Goal: Task Accomplishment & Management: Manage account settings

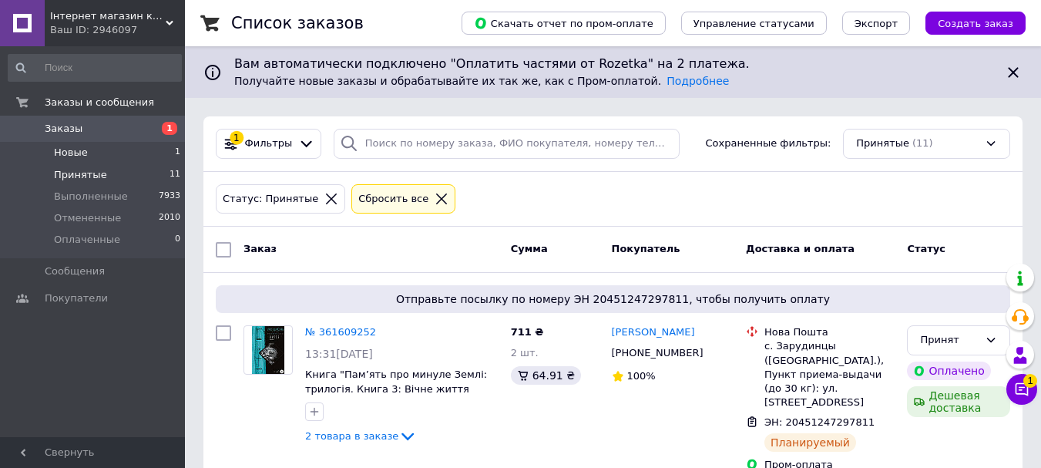
click at [58, 159] on span "Новые" at bounding box center [71, 153] width 34 height 14
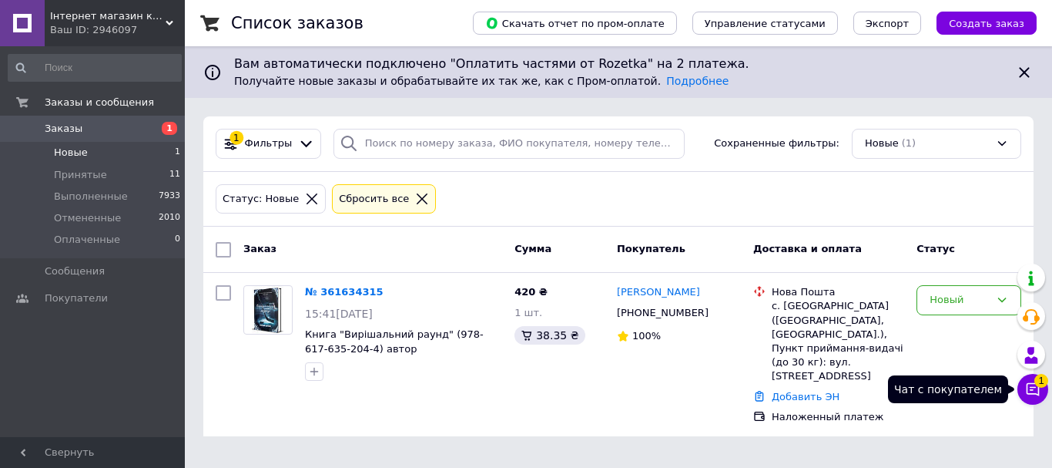
click at [1032, 387] on icon at bounding box center [1033, 389] width 13 height 13
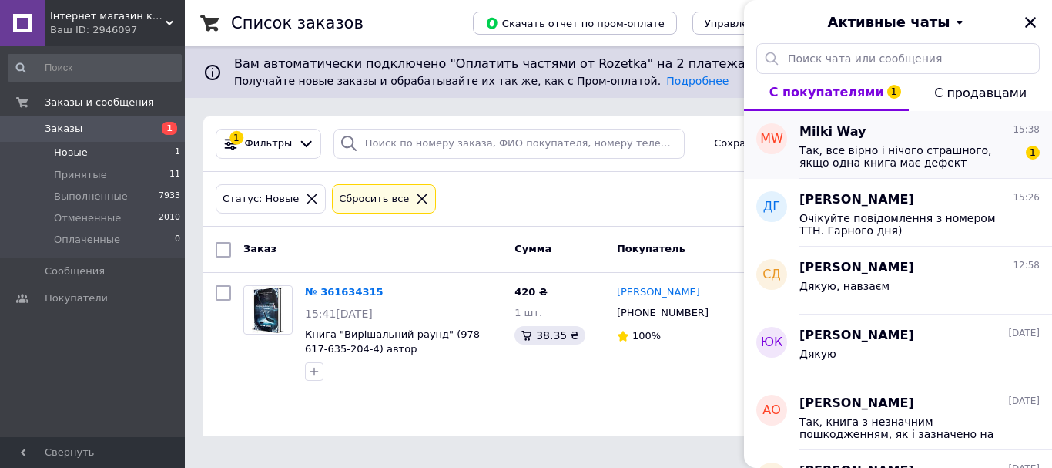
click at [860, 153] on span "Так, все вірно і нічого страшного, якщо одна книга має дефект" at bounding box center [909, 156] width 219 height 25
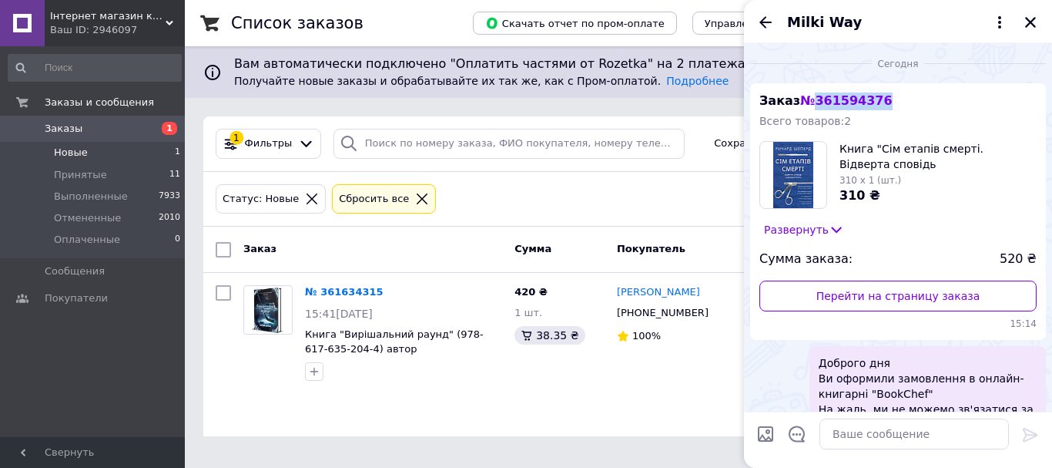
drag, startPoint x: 886, startPoint y: 97, endPoint x: 813, endPoint y: 100, distance: 73.3
click at [813, 100] on div "Заказ № 361594376 Всего товаров: 2 Книга "Сім етапів смерті. Відверта сповідь с…" at bounding box center [898, 211] width 296 height 257
copy span "361594376"
click at [305, 198] on icon at bounding box center [312, 199] width 14 height 14
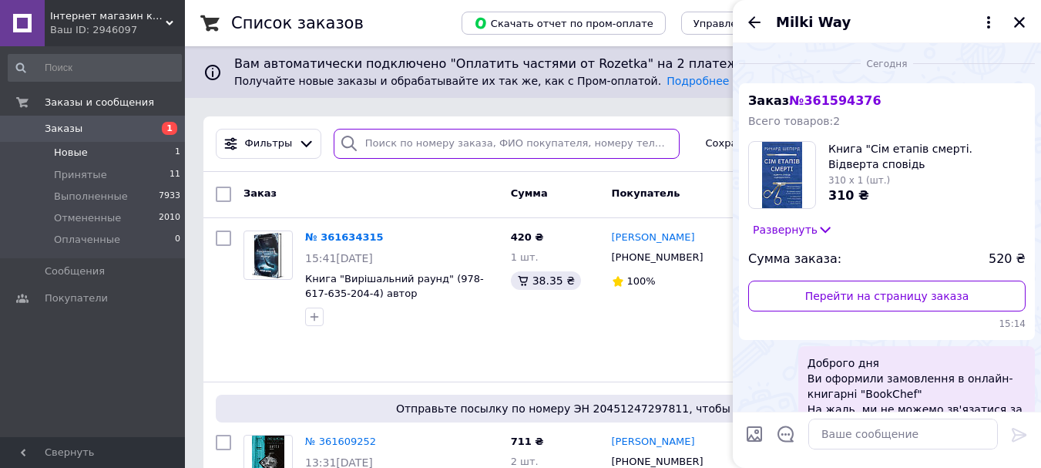
click at [374, 146] on input "search" at bounding box center [507, 144] width 346 height 30
paste input "361594376"
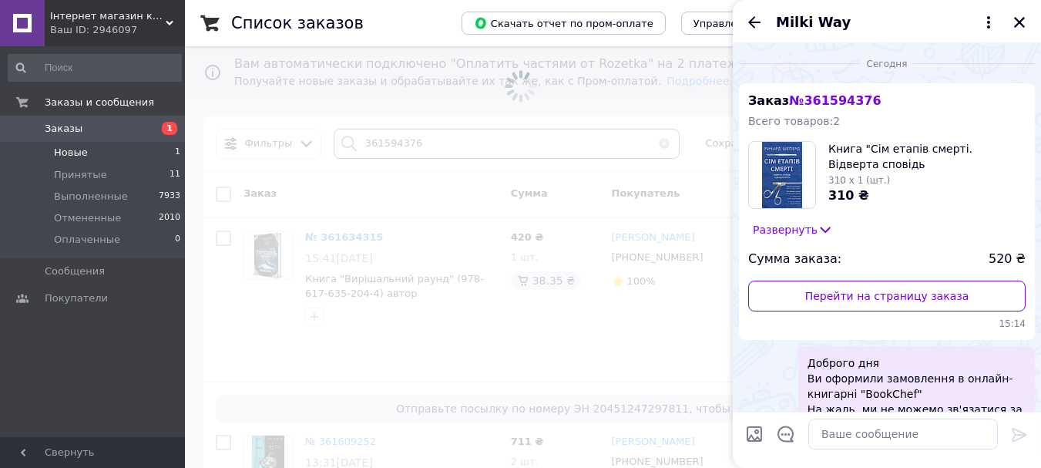
type input "361594376"
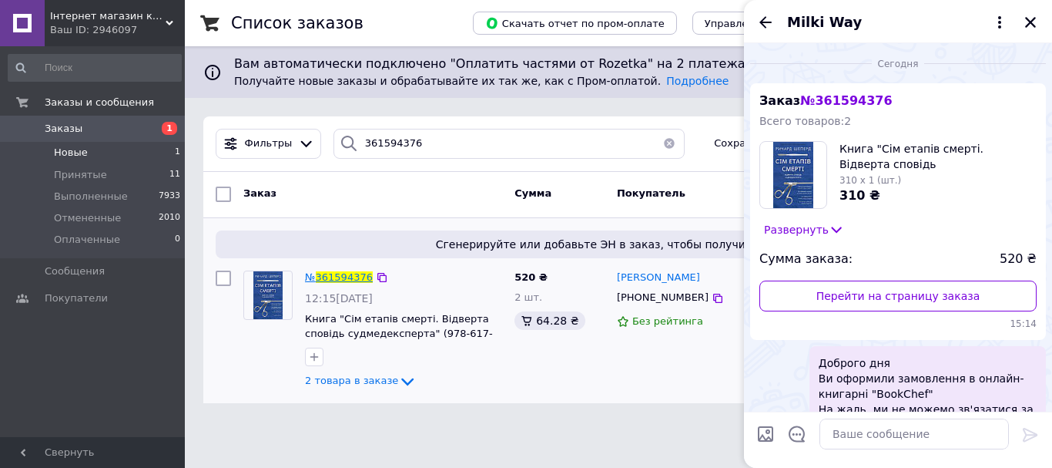
click at [344, 273] on span "361594376" at bounding box center [344, 277] width 57 height 12
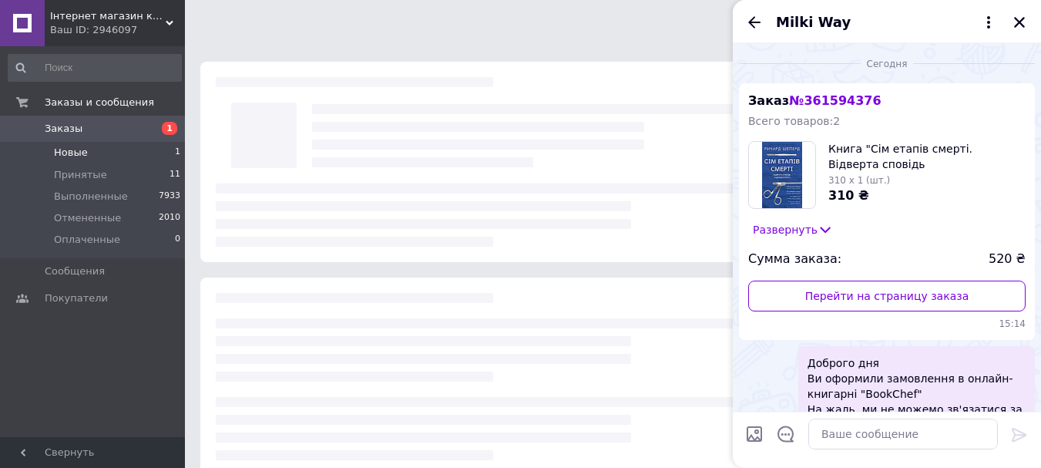
click at [1028, 21] on div "Milki Way" at bounding box center [887, 21] width 308 height 43
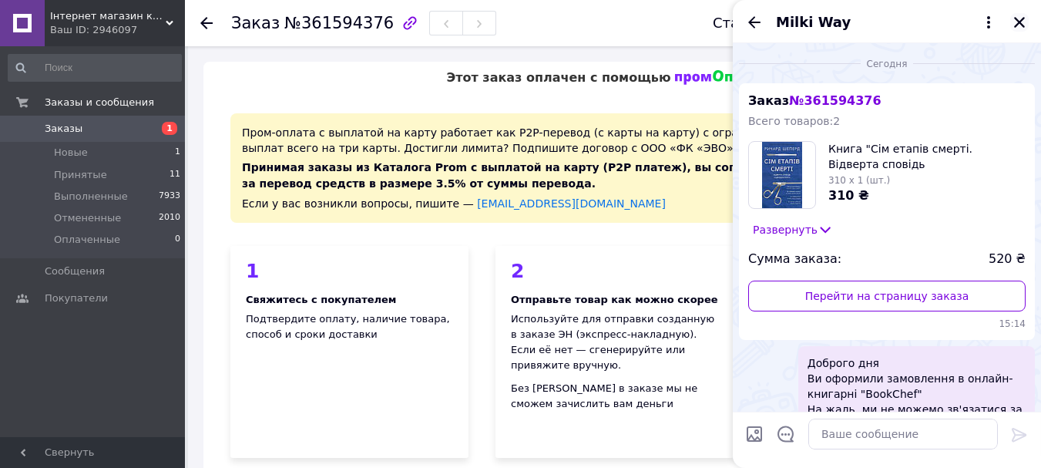
click at [1022, 25] on icon "Закрыть" at bounding box center [1019, 22] width 11 height 11
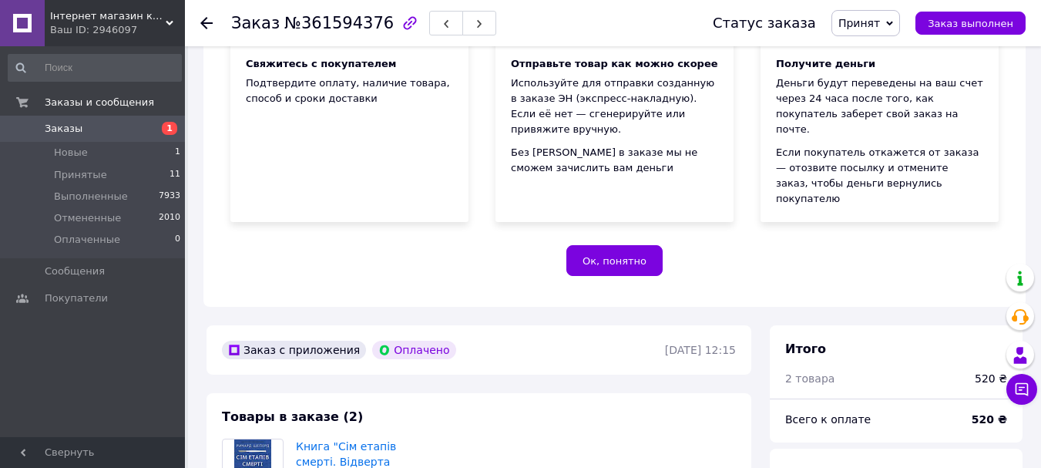
scroll to position [462, 0]
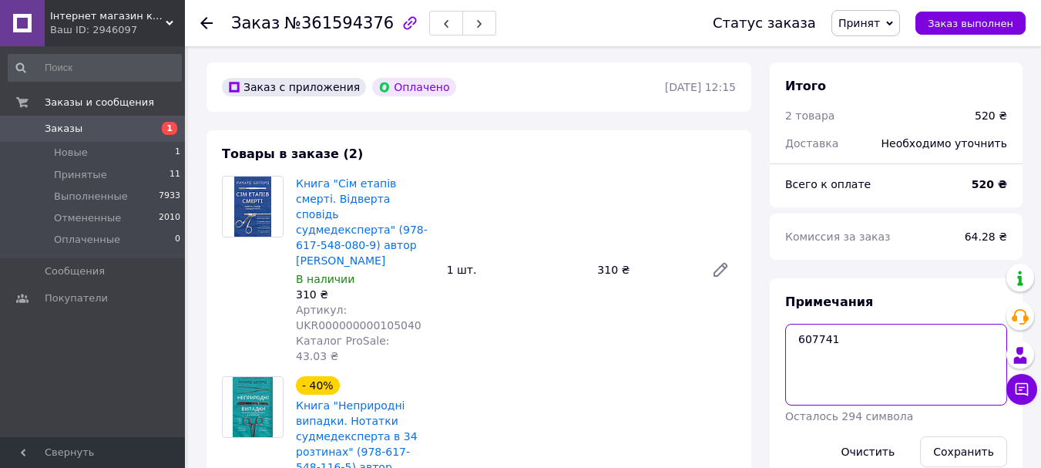
click at [821, 324] on textarea "607741" at bounding box center [896, 365] width 222 height 82
click at [820, 324] on textarea "607741" at bounding box center [896, 365] width 222 height 82
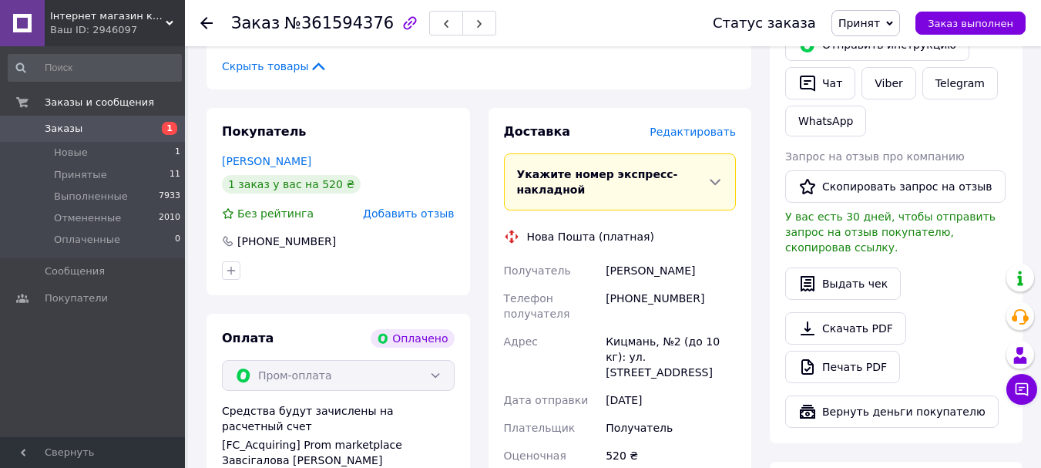
scroll to position [924, 0]
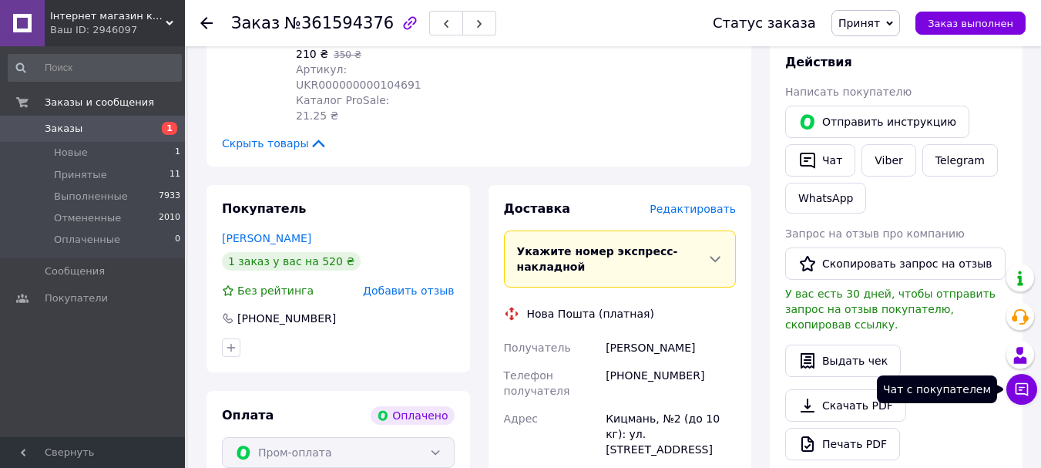
click at [1015, 391] on icon at bounding box center [1021, 388] width 15 height 15
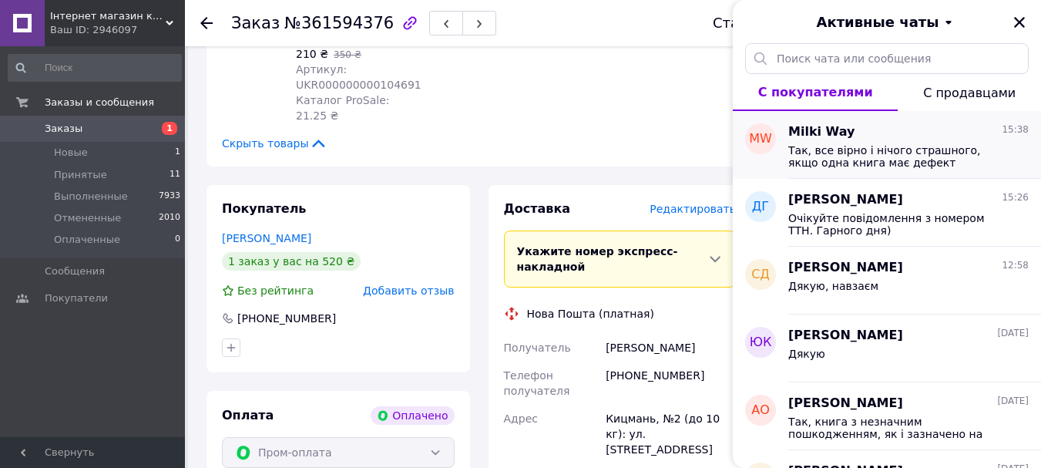
click at [845, 167] on span "Так, все вірно і нічого страшного, якщо одна книга має дефект" at bounding box center [897, 156] width 219 height 25
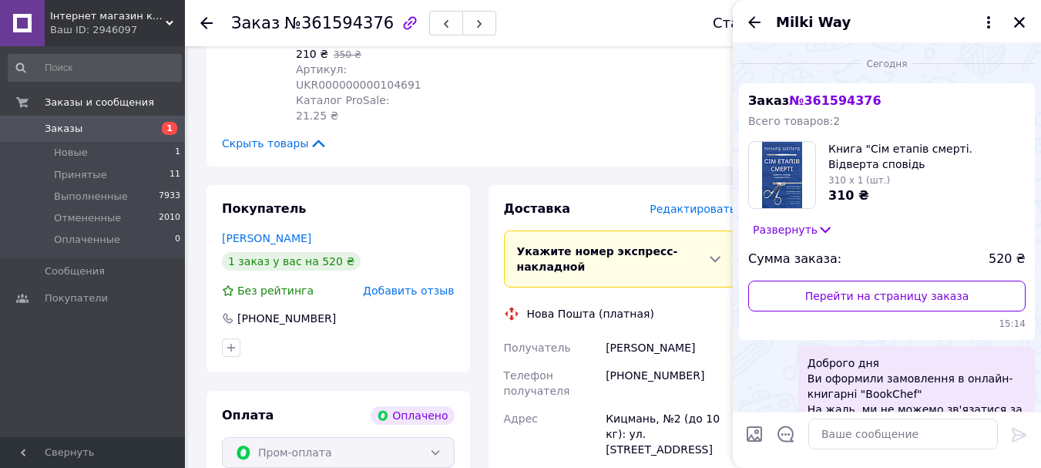
scroll to position [448, 0]
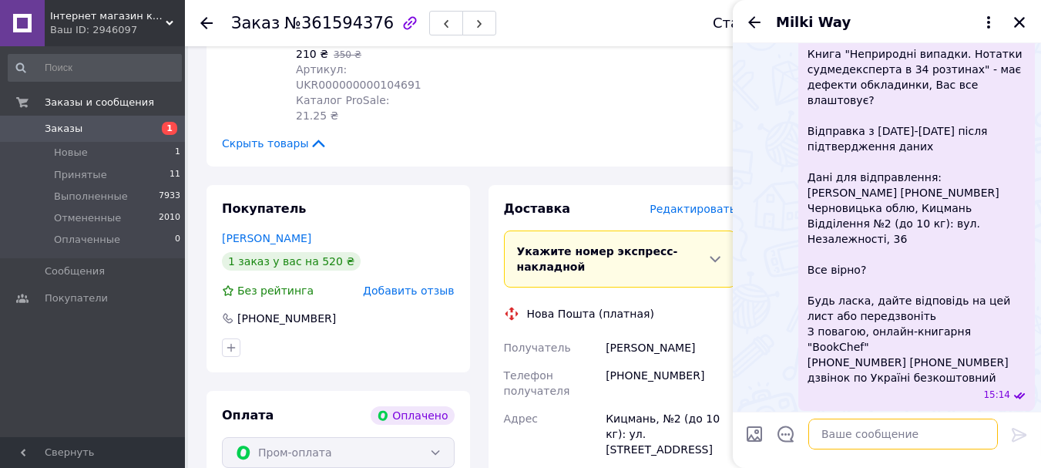
click at [881, 431] on textarea at bounding box center [903, 433] width 190 height 31
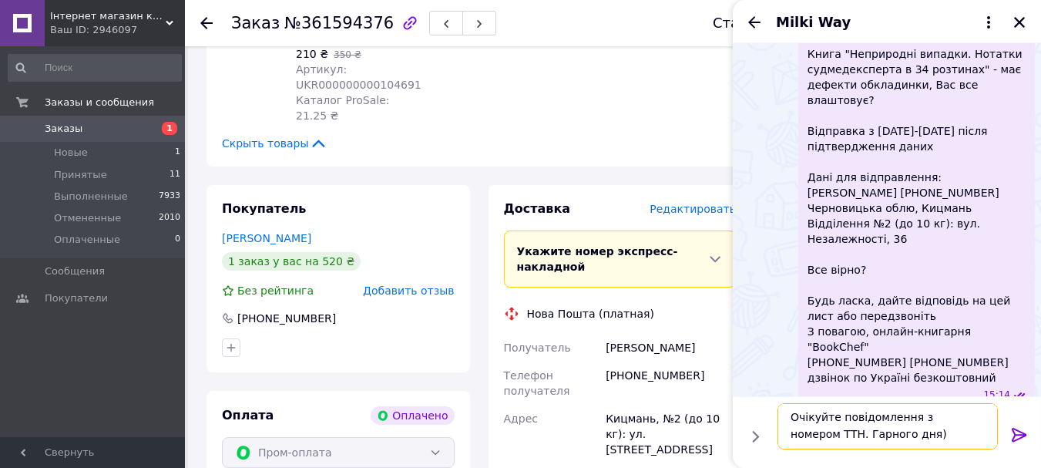
type textarea "Очікуйте повідомлення з номером ТТН. Гарного дня)"
click at [1022, 436] on icon at bounding box center [1019, 435] width 15 height 14
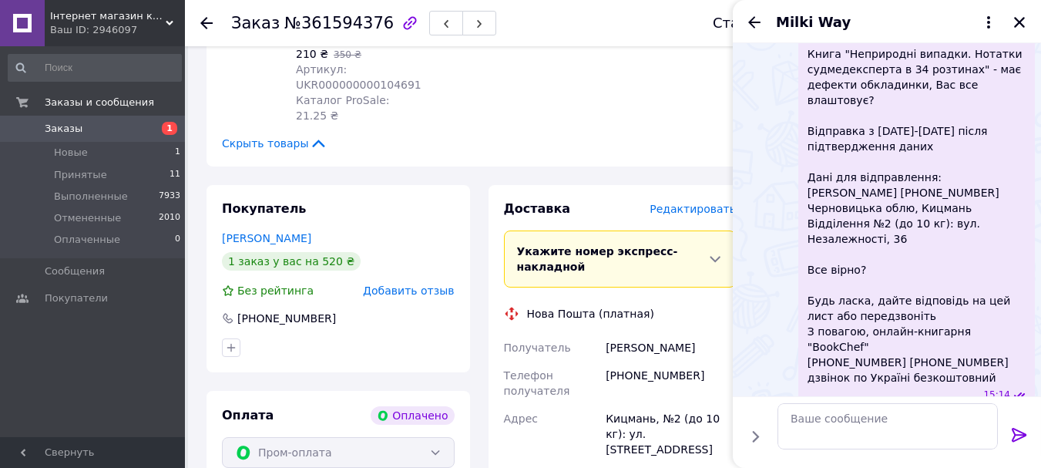
scroll to position [519, 0]
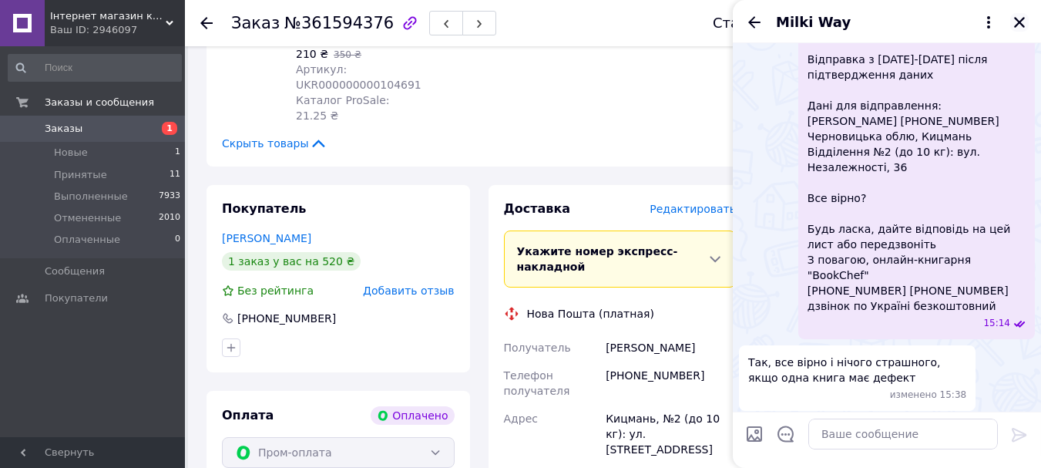
click at [1022, 25] on icon "Закрыть" at bounding box center [1019, 22] width 11 height 11
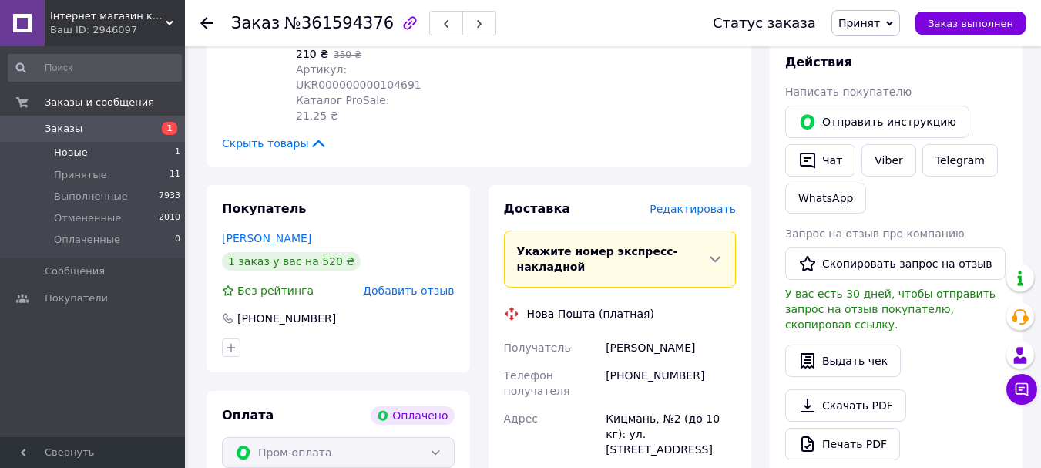
click at [76, 153] on span "Новые" at bounding box center [71, 153] width 34 height 14
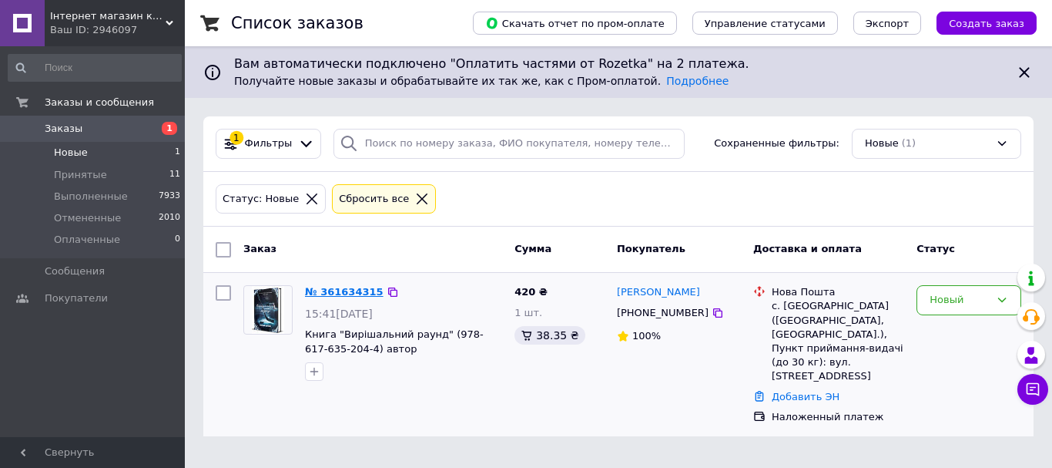
click at [341, 291] on link "№ 361634315" at bounding box center [344, 292] width 79 height 12
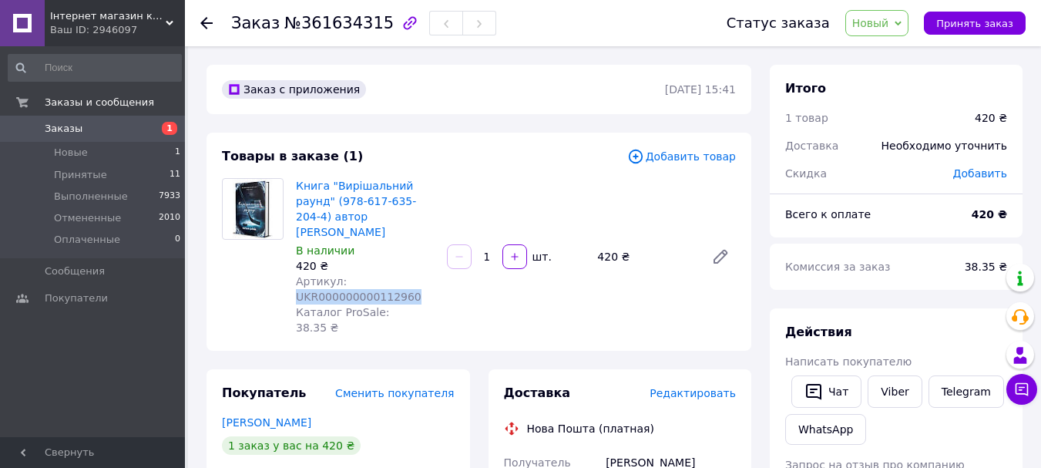
drag, startPoint x: 414, startPoint y: 280, endPoint x: 295, endPoint y: 285, distance: 119.5
click at [295, 285] on div "Книга "Вирішальний раунд" (978-617-635-204-4) автор Наталі Блейк В наличии 420 …" at bounding box center [365, 256] width 151 height 163
copy span "UKR000000000112960"
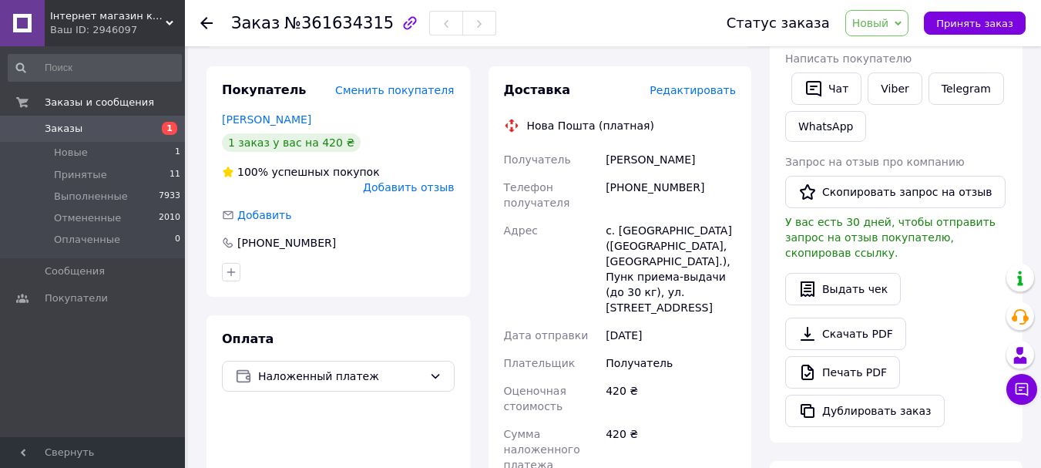
scroll to position [308, 0]
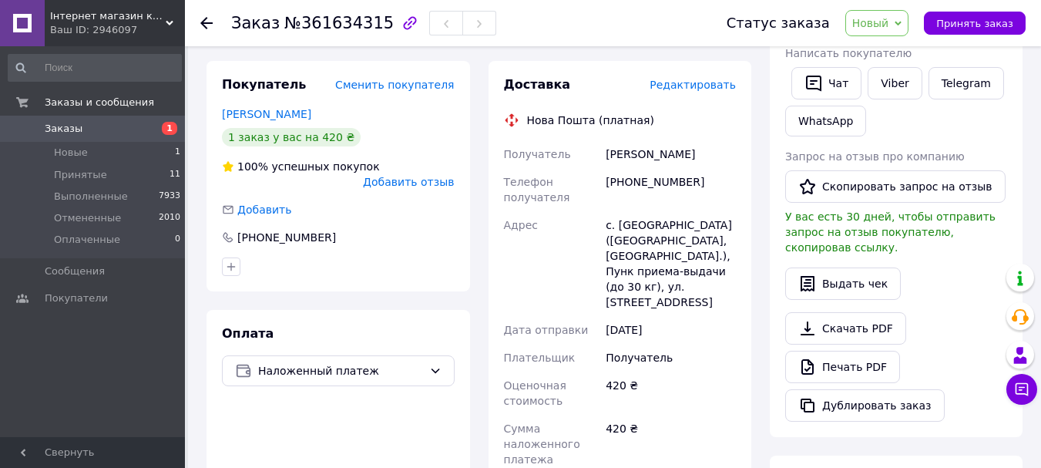
click at [663, 140] on div "Денисова Анна" at bounding box center [670, 154] width 136 height 28
copy div "Денисова Анна"
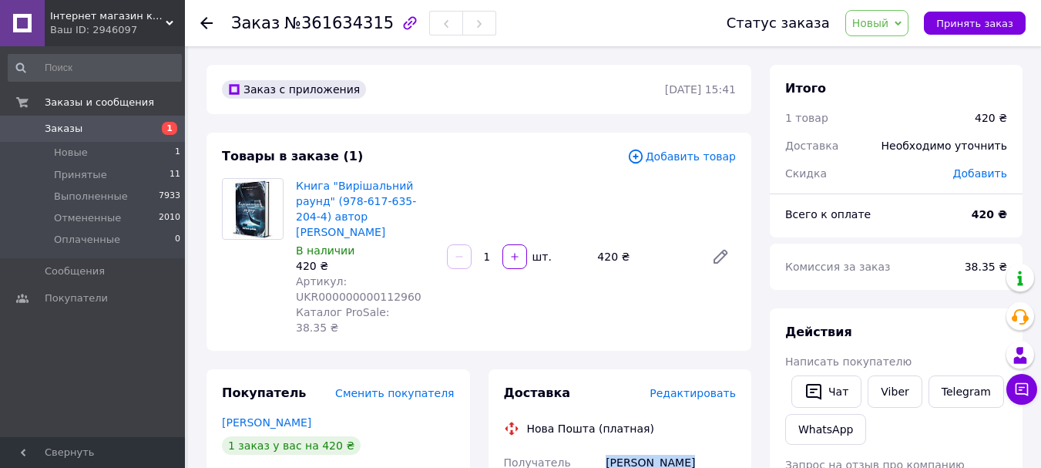
scroll to position [154, 0]
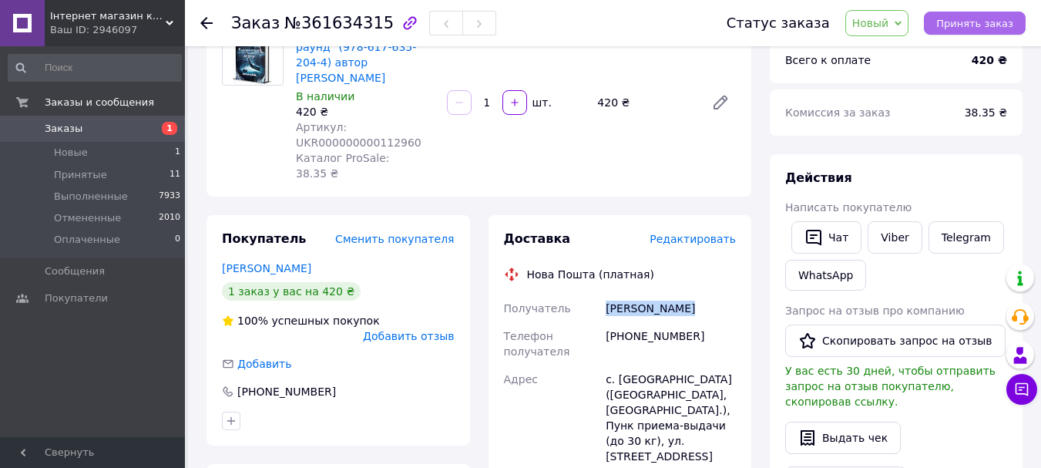
click at [981, 18] on span "Принять заказ" at bounding box center [974, 24] width 77 height 12
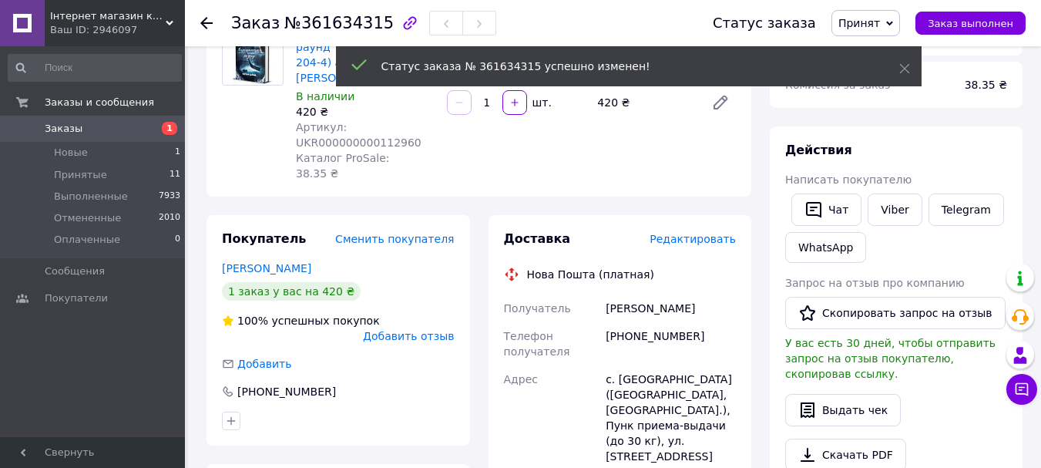
click at [632, 322] on div "[PHONE_NUMBER]" at bounding box center [670, 343] width 136 height 43
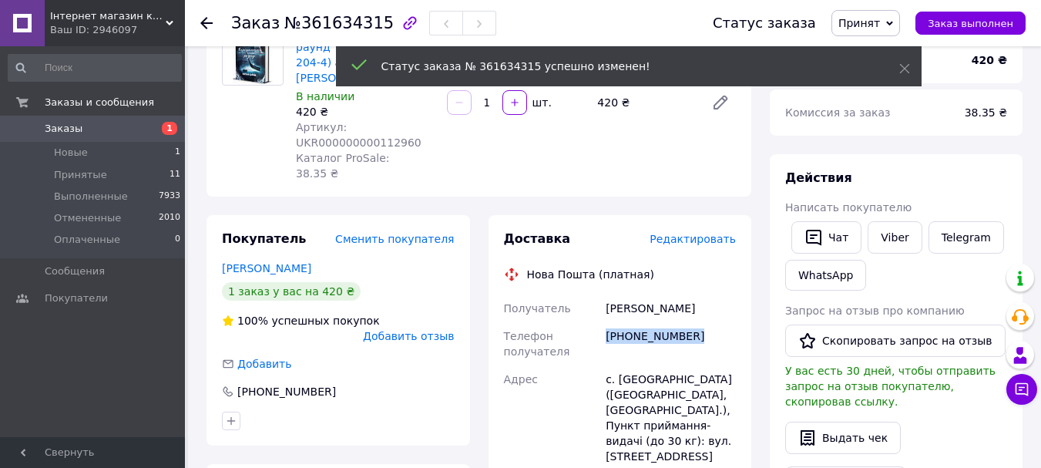
click at [632, 322] on div "[PHONE_NUMBER]" at bounding box center [670, 343] width 136 height 43
copy div "[PHONE_NUMBER]"
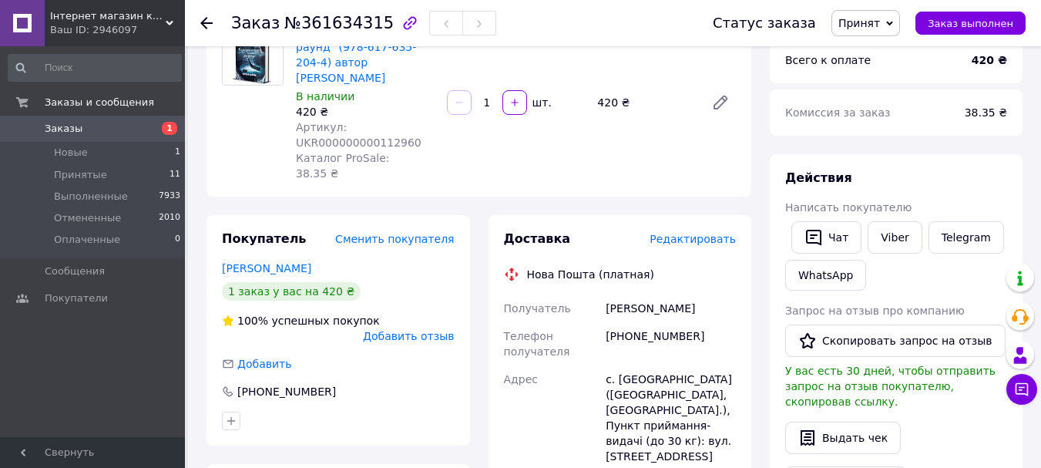
click at [340, 24] on span "№361634315" at bounding box center [338, 23] width 109 height 18
copy span "361634315"
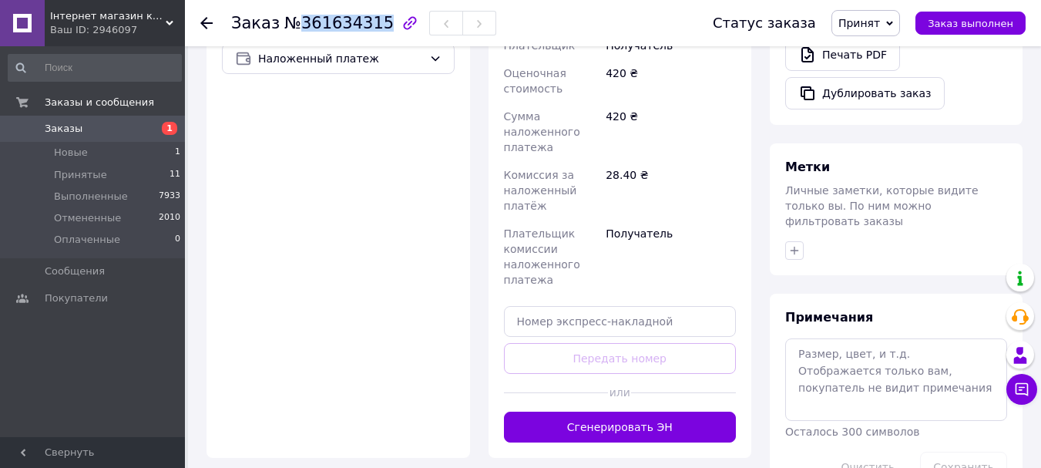
scroll to position [693, 0]
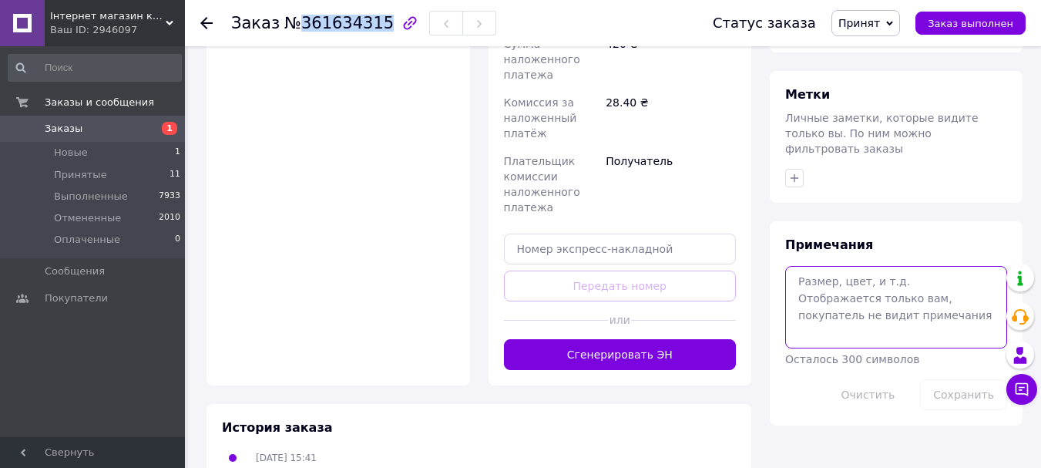
click at [851, 270] on textarea at bounding box center [896, 307] width 222 height 82
paste textarea "607775"
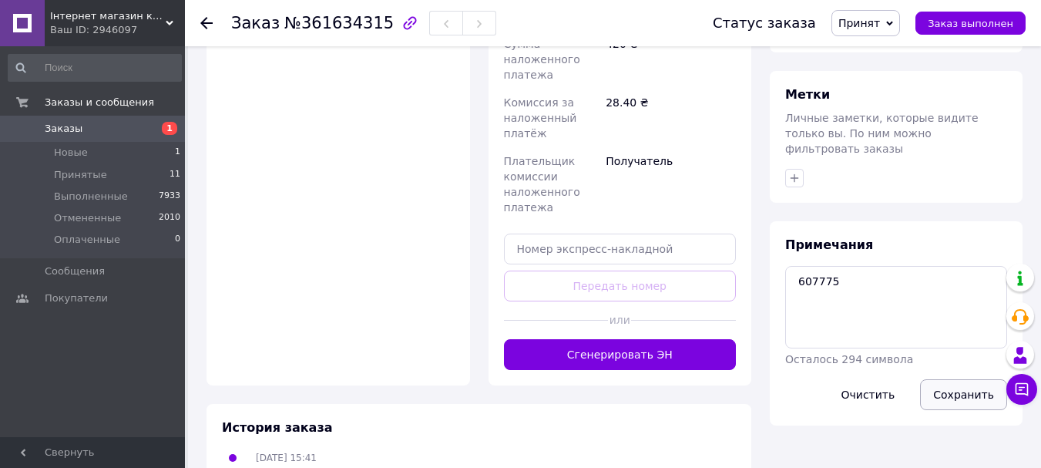
click at [955, 379] on button "Сохранить" at bounding box center [963, 394] width 87 height 31
click at [900, 282] on textarea "607775" at bounding box center [896, 307] width 222 height 82
paste textarea "20451247284468"
click at [948, 379] on button "Сохранить" at bounding box center [963, 394] width 87 height 31
click at [852, 267] on textarea "607775 20451247284468" at bounding box center [896, 307] width 222 height 82
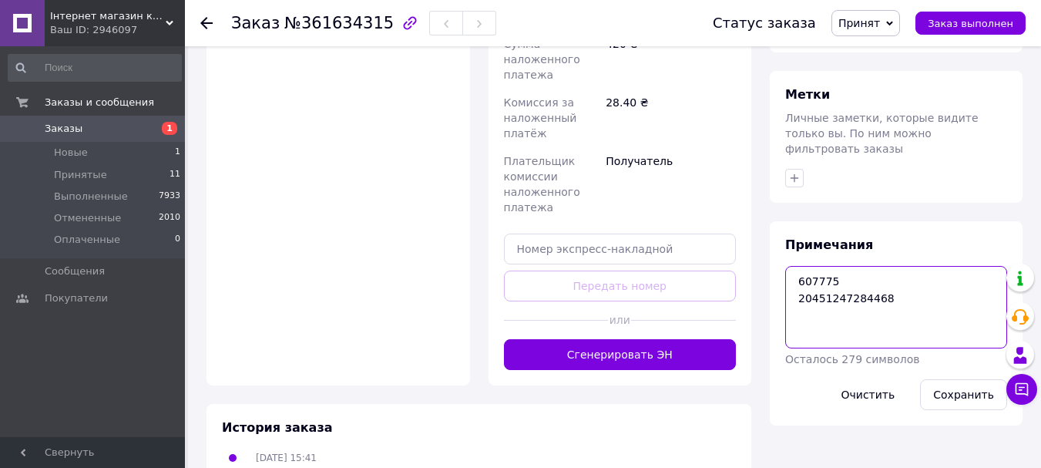
click at [852, 267] on textarea "607775 20451247284468" at bounding box center [896, 307] width 222 height 82
type textarea "607775"
click at [980, 379] on button "Сохранить" at bounding box center [963, 394] width 87 height 31
click at [82, 177] on span "Принятые" at bounding box center [80, 175] width 53 height 14
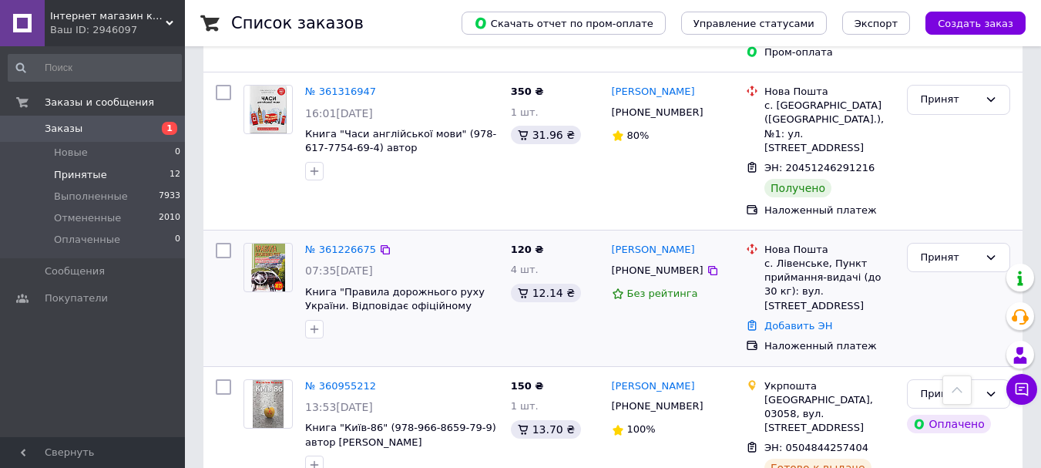
scroll to position [1732, 0]
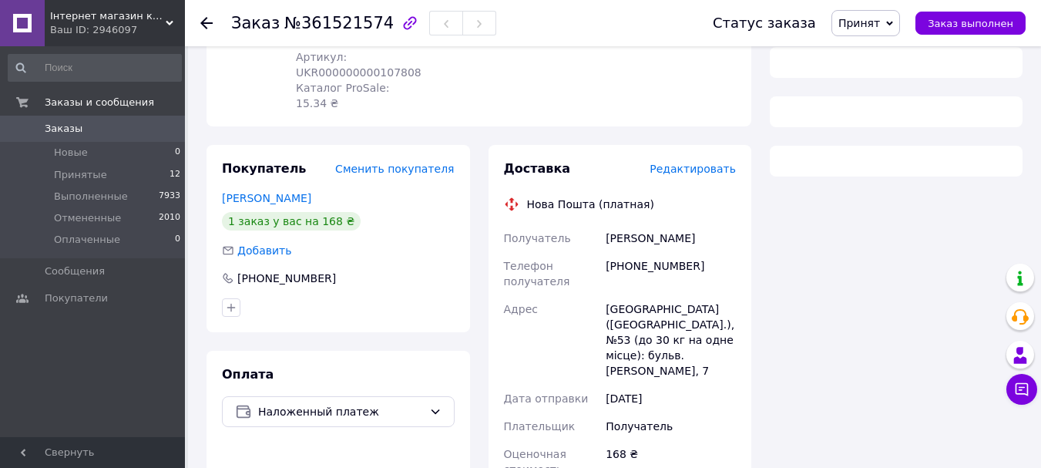
scroll to position [273, 0]
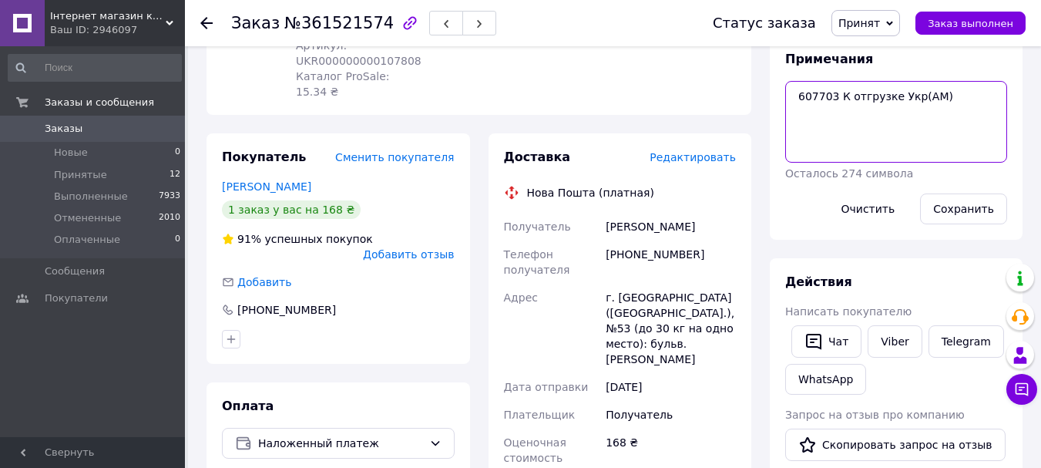
click at [798, 97] on textarea "607703 К отгрузке Укр(АМ)" at bounding box center [896, 122] width 222 height 82
click at [913, 122] on textarea "607703 К отгрузке Укр(АМ)" at bounding box center [896, 122] width 222 height 82
click at [944, 102] on textarea "607703 К отгрузке Укр(АМ)" at bounding box center [896, 122] width 222 height 82
paste textarea "20451247190833"
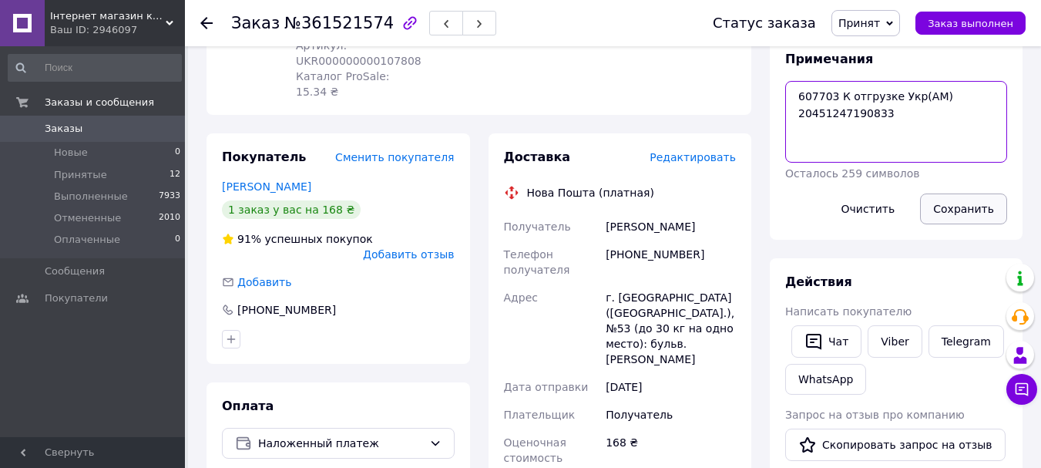
type textarea "607703 К отгрузке Укр(АМ) 20451247190833"
click at [983, 207] on button "Сохранить" at bounding box center [963, 208] width 87 height 31
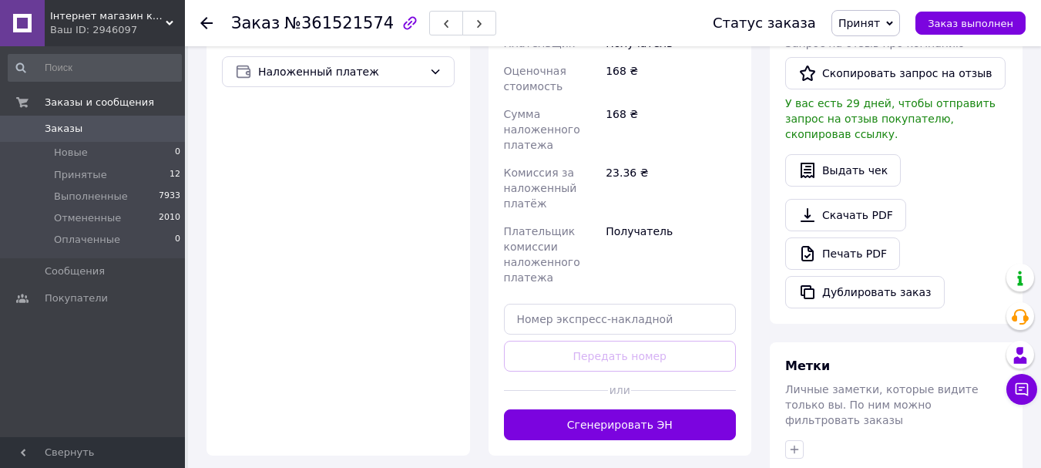
scroll to position [658, 0]
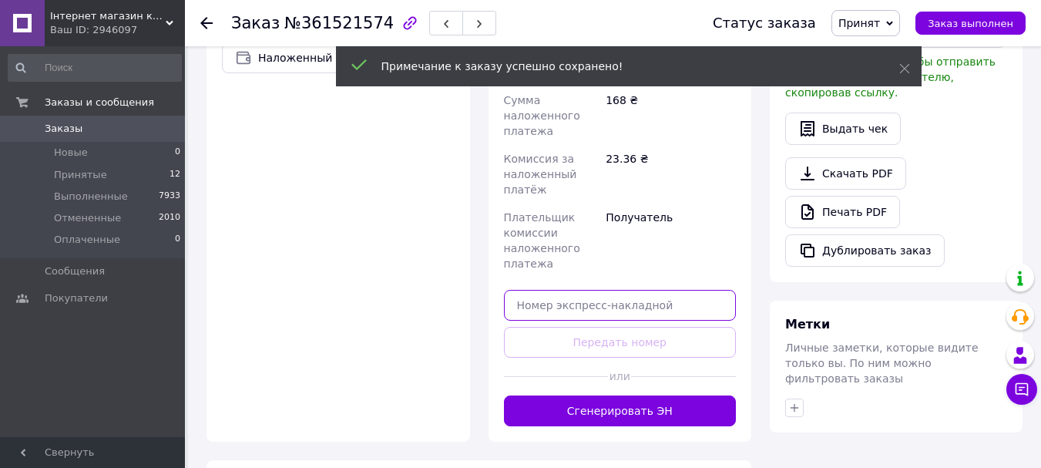
click at [627, 290] on input "text" at bounding box center [620, 305] width 233 height 31
paste input "20451247190833"
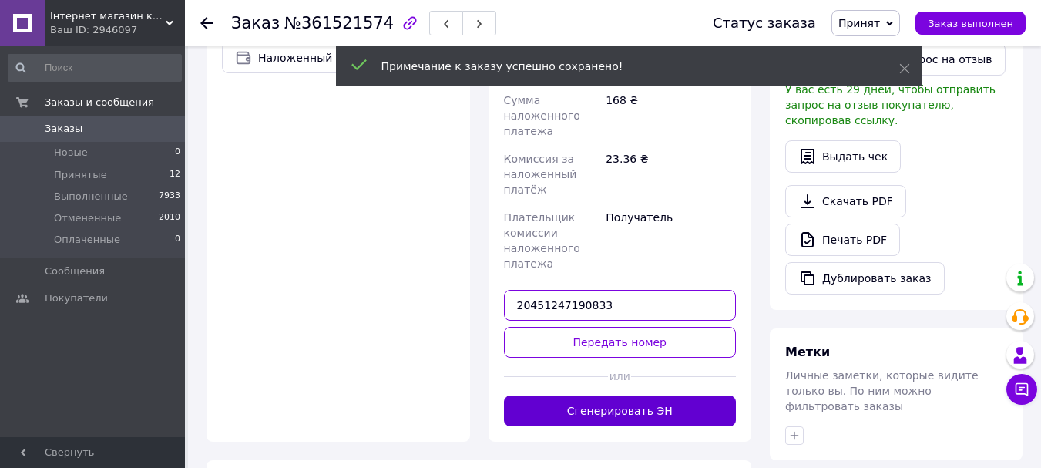
type input "20451247190833"
click at [621, 395] on button "Сгенерировать ЭН" at bounding box center [620, 410] width 233 height 31
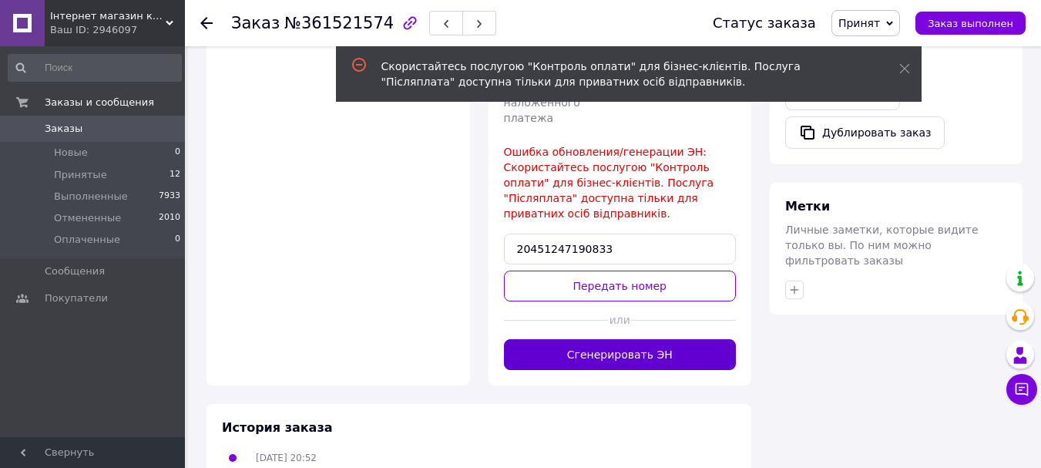
scroll to position [812, 0]
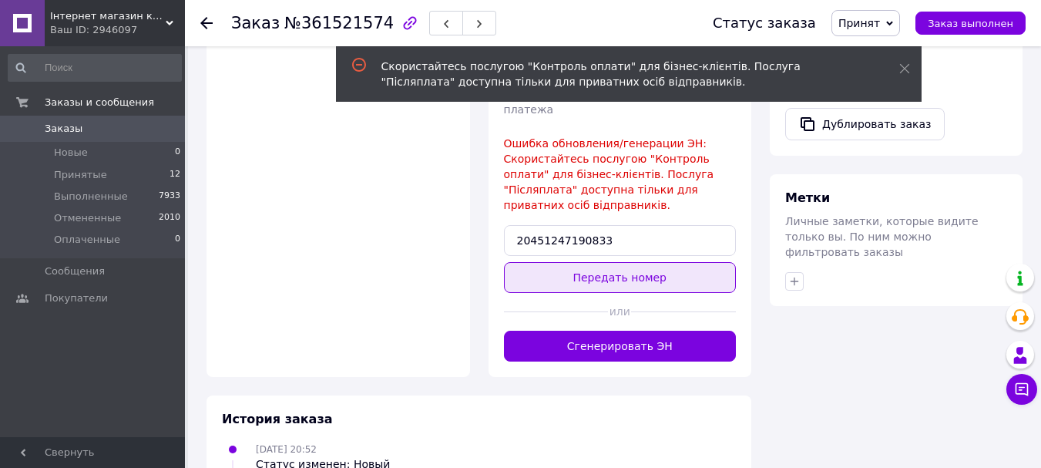
click at [613, 262] on button "Передать номер" at bounding box center [620, 277] width 233 height 31
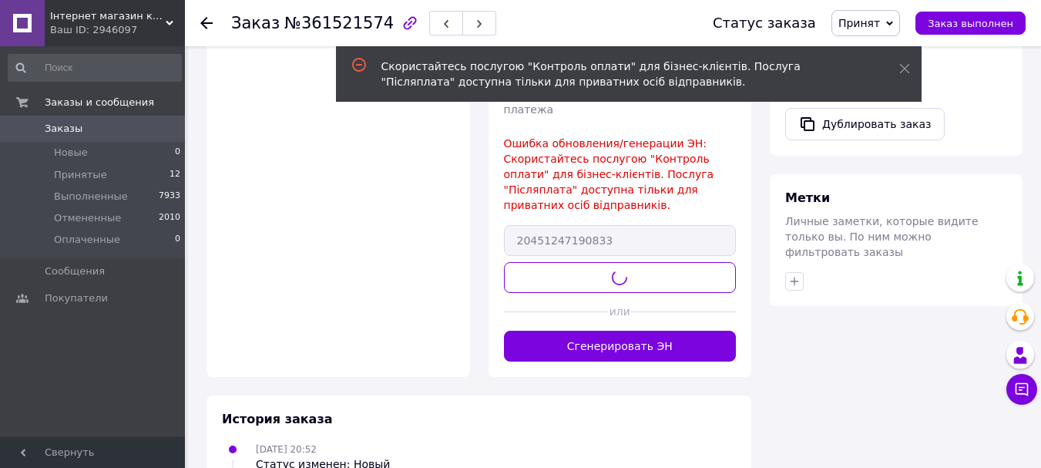
scroll to position [638, 0]
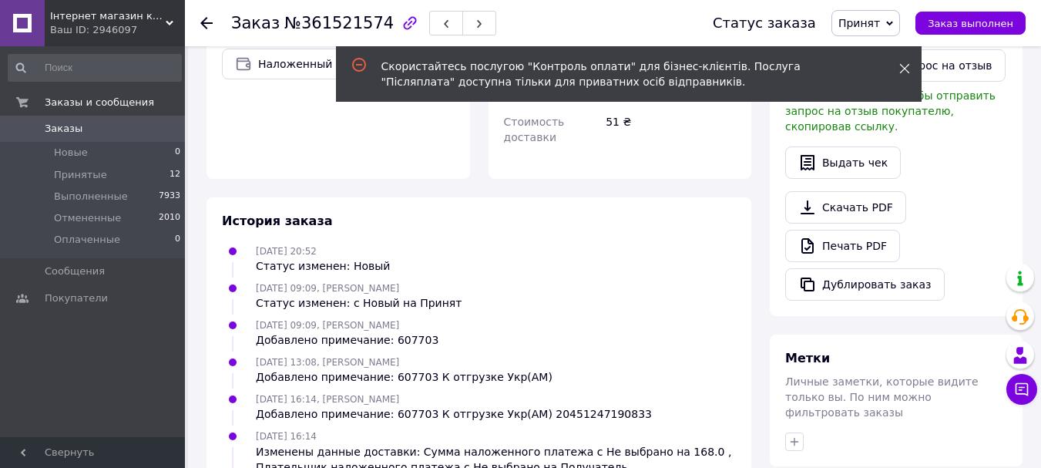
click at [903, 66] on icon at bounding box center [904, 68] width 11 height 11
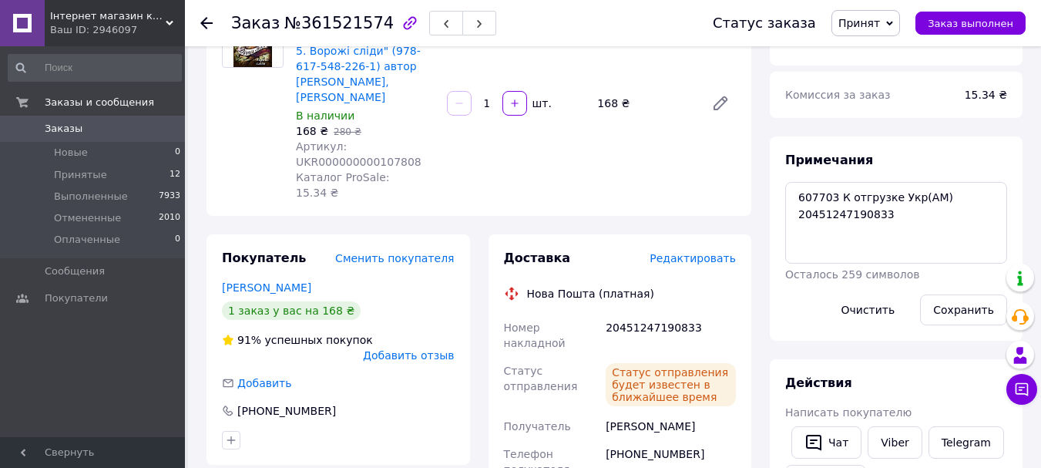
scroll to position [0, 0]
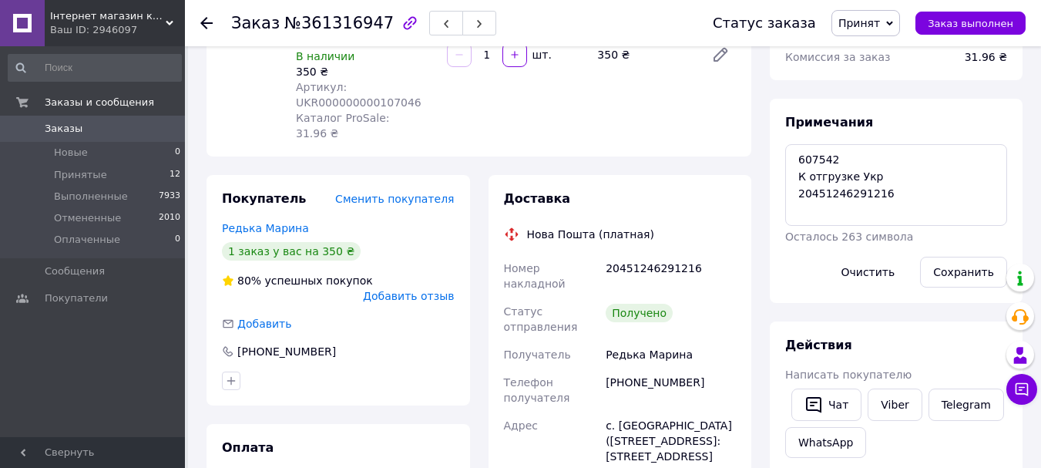
scroll to position [231, 0]
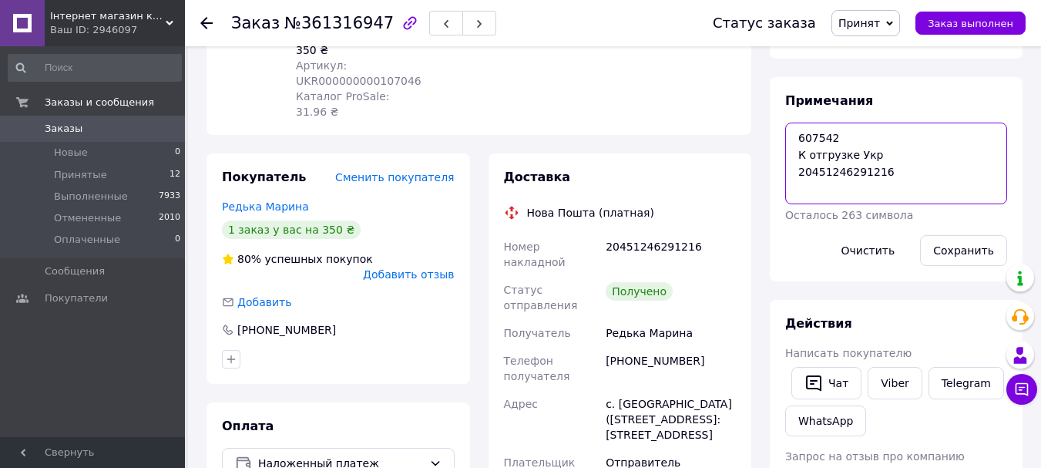
click at [814, 175] on textarea "607542 К отгрузке Укр 20451246291216" at bounding box center [896, 163] width 222 height 82
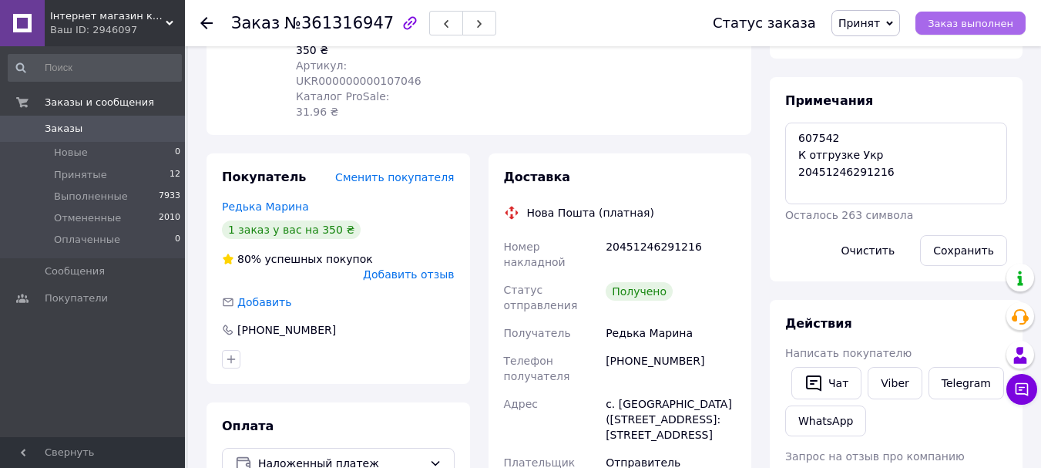
click at [945, 22] on span "Заказ выполнен" at bounding box center [971, 24] width 86 height 12
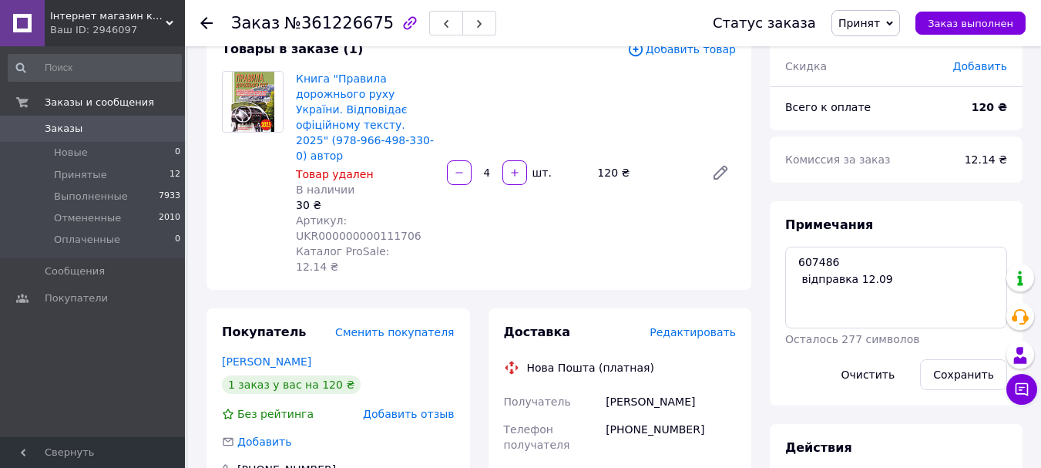
scroll to position [231, 0]
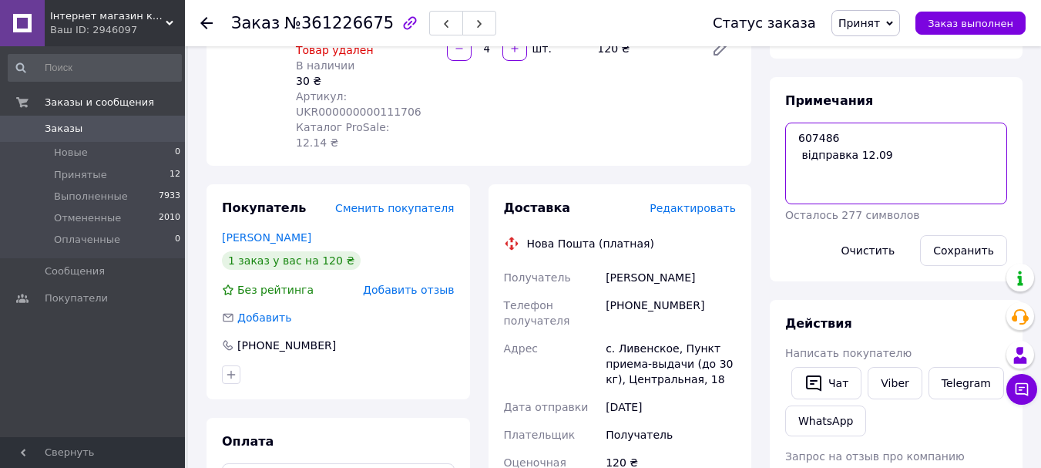
click at [814, 138] on textarea "607486 відправка 12.09" at bounding box center [896, 163] width 222 height 82
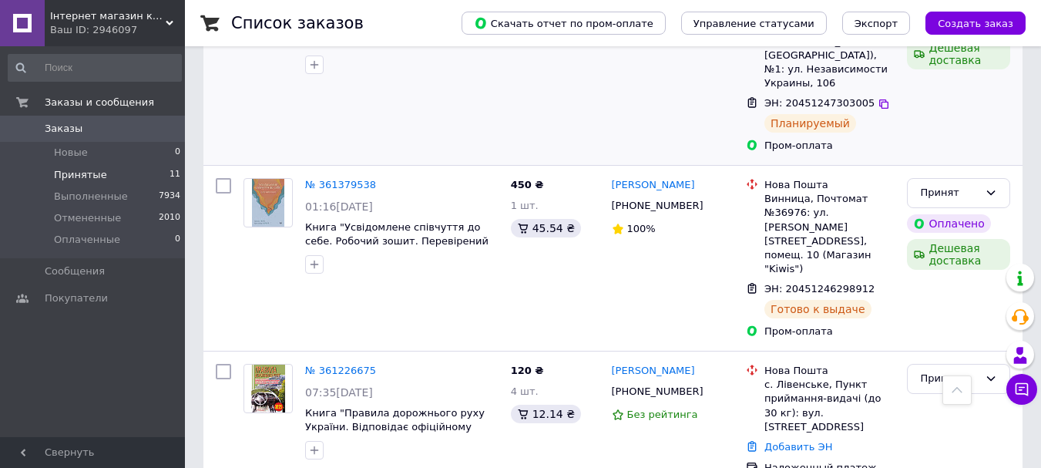
scroll to position [1464, 0]
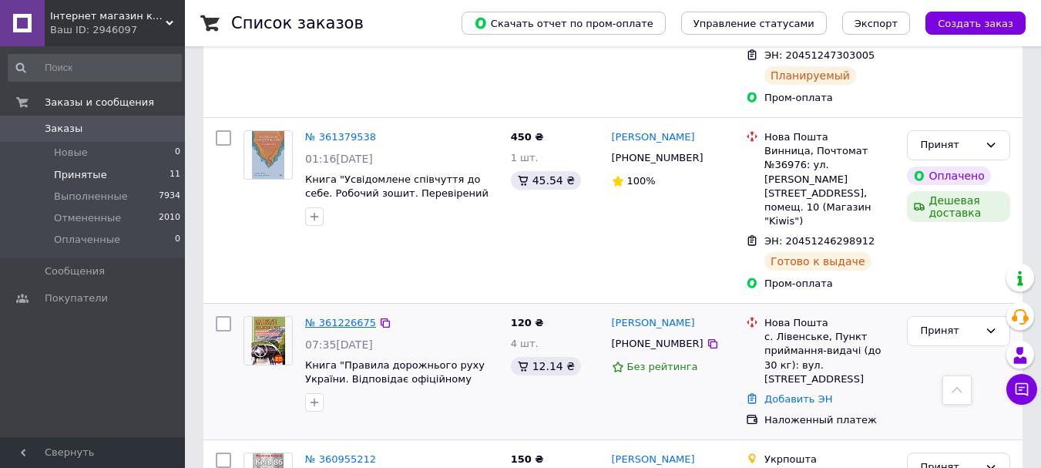
click at [328, 317] on link "№ 361226675" at bounding box center [340, 323] width 71 height 12
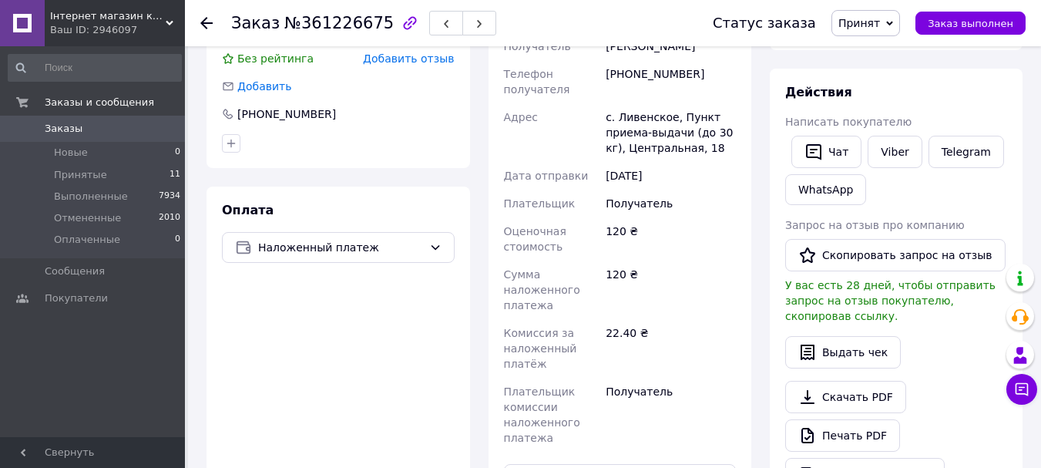
scroll to position [770, 0]
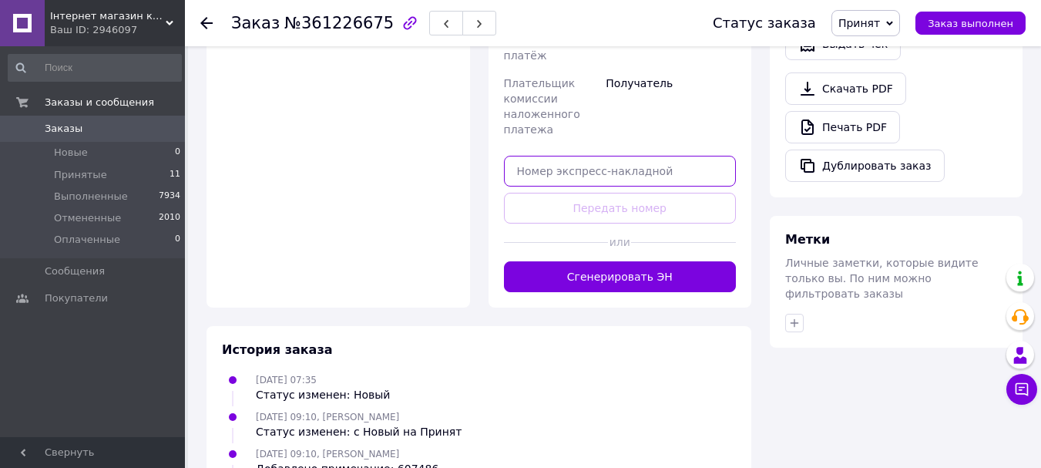
click at [594, 156] on input "text" at bounding box center [620, 171] width 233 height 31
paste input "20451247342662"
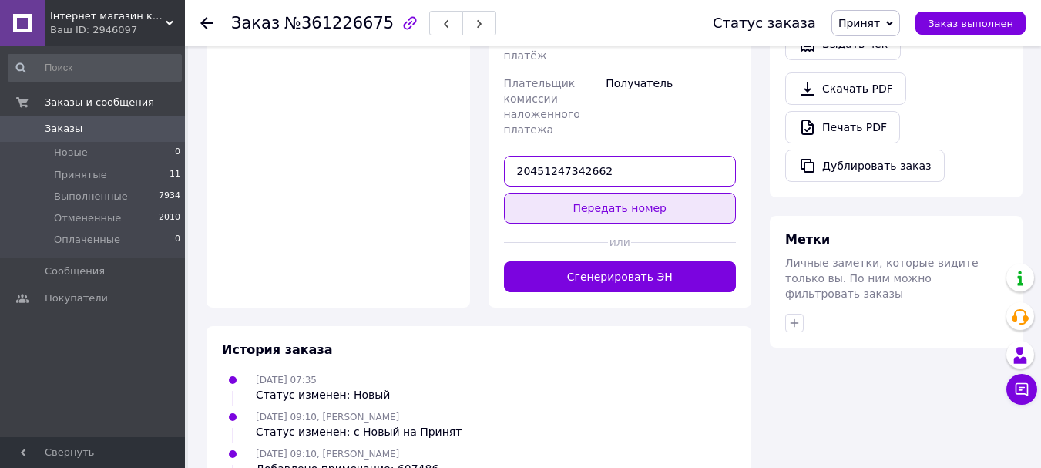
type input "20451247342662"
click at [603, 193] on button "Передать номер" at bounding box center [620, 208] width 233 height 31
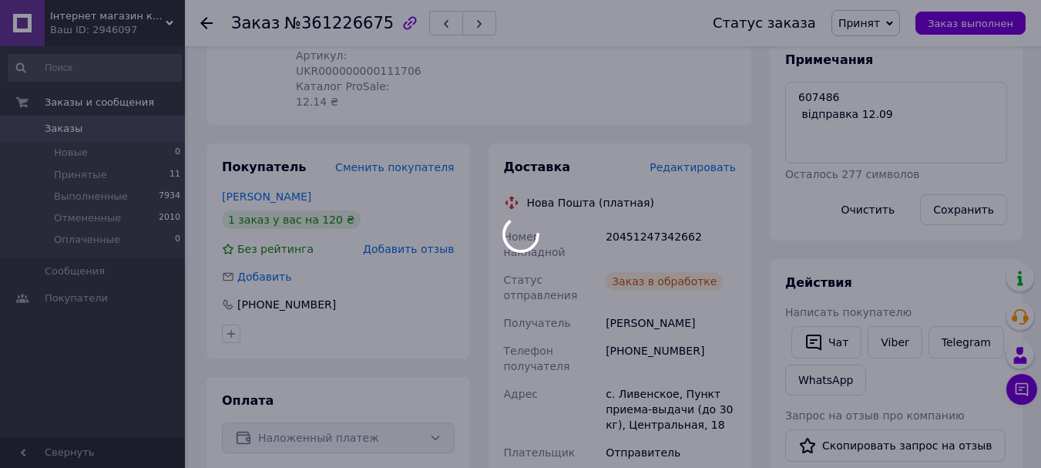
scroll to position [231, 0]
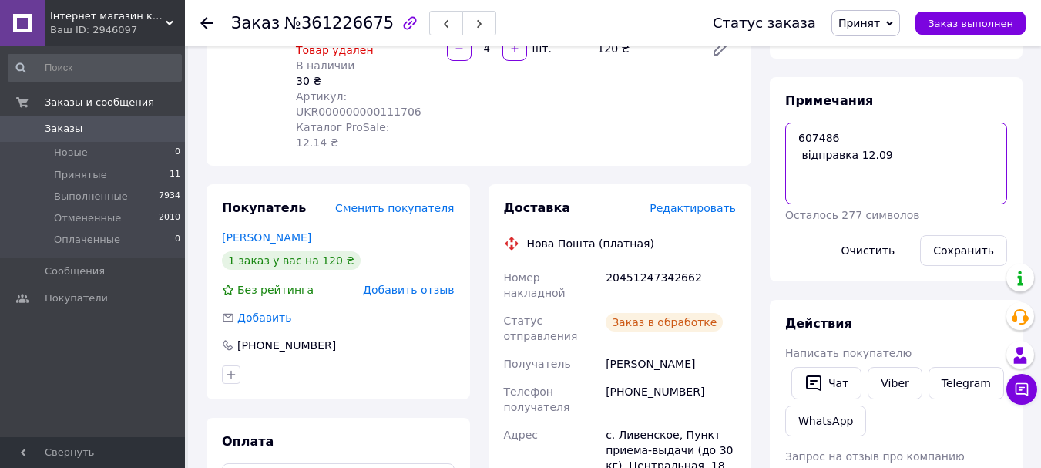
click at [899, 166] on textarea "607486 відправка 12.09" at bounding box center [896, 163] width 222 height 82
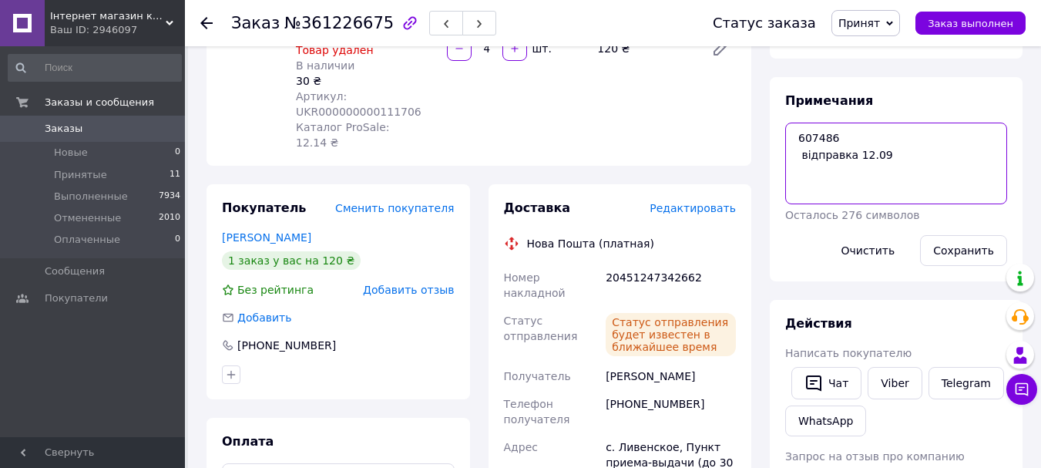
paste textarea "20451247342662"
type textarea "607486 відправка 12.09 20451247342662"
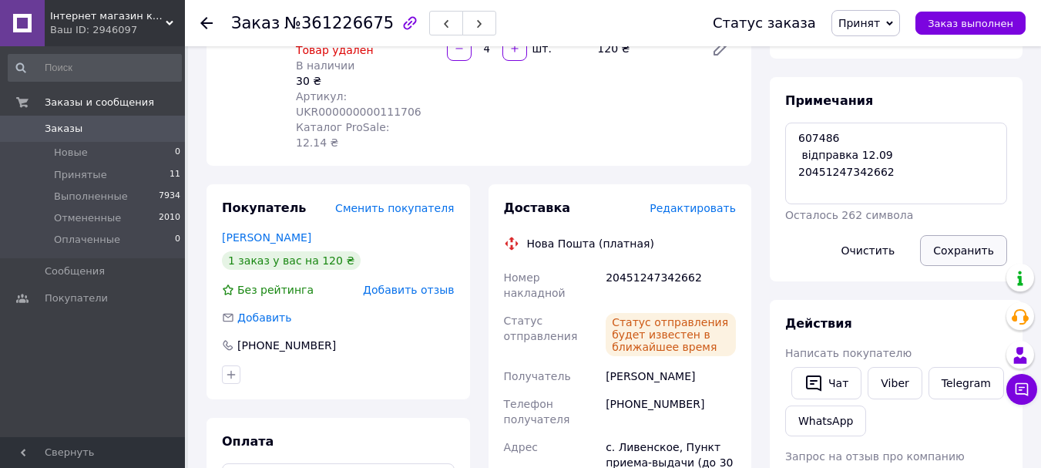
click at [961, 261] on button "Сохранить" at bounding box center [963, 250] width 87 height 31
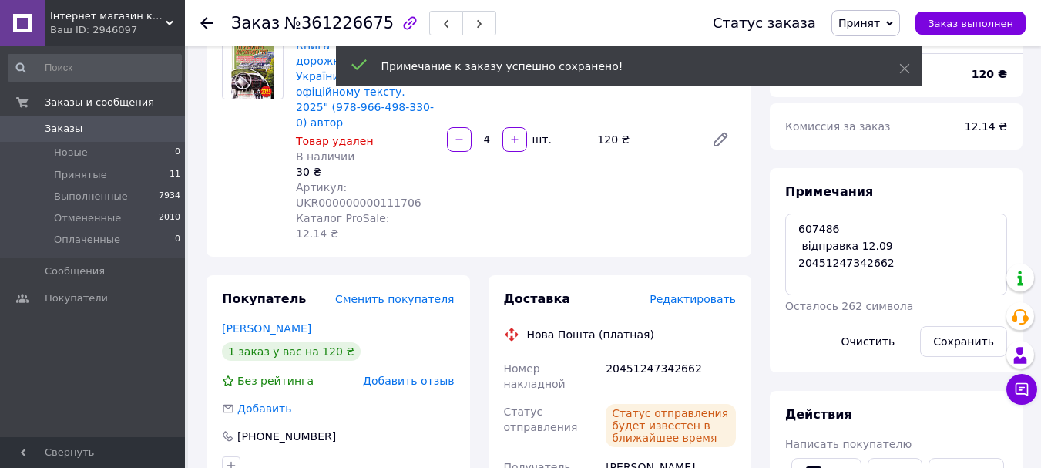
scroll to position [0, 0]
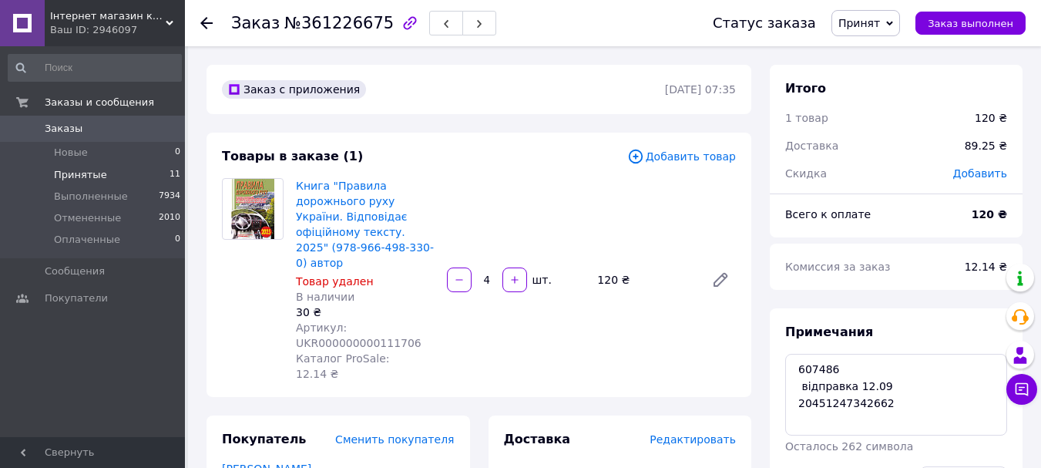
click at [88, 174] on span "Принятые" at bounding box center [80, 175] width 53 height 14
